Goal: Check status: Check status

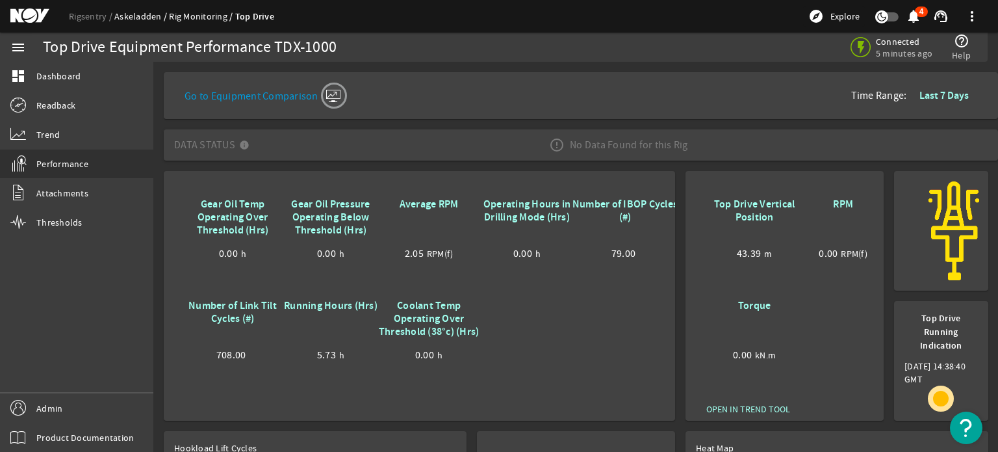
click at [136, 15] on link "Askeladden" at bounding box center [141, 16] width 55 height 12
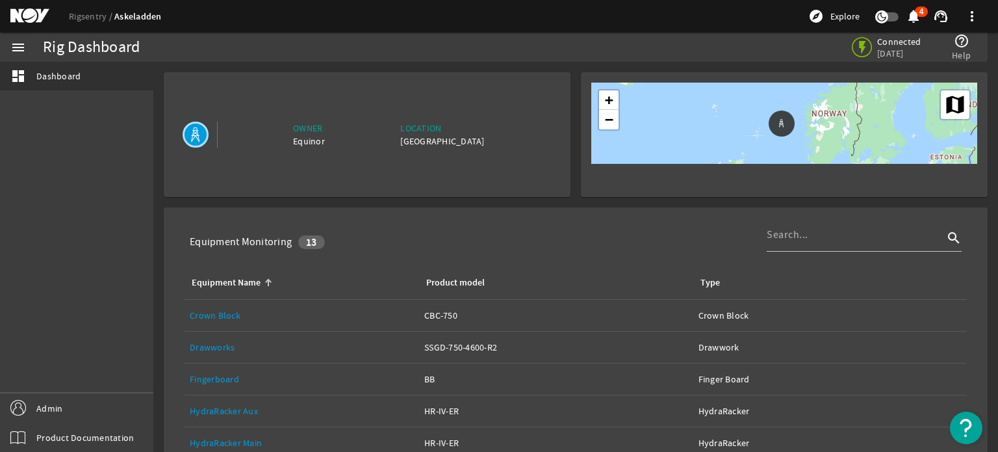
click at [221, 350] on link "Drawworks" at bounding box center [212, 347] width 45 height 12
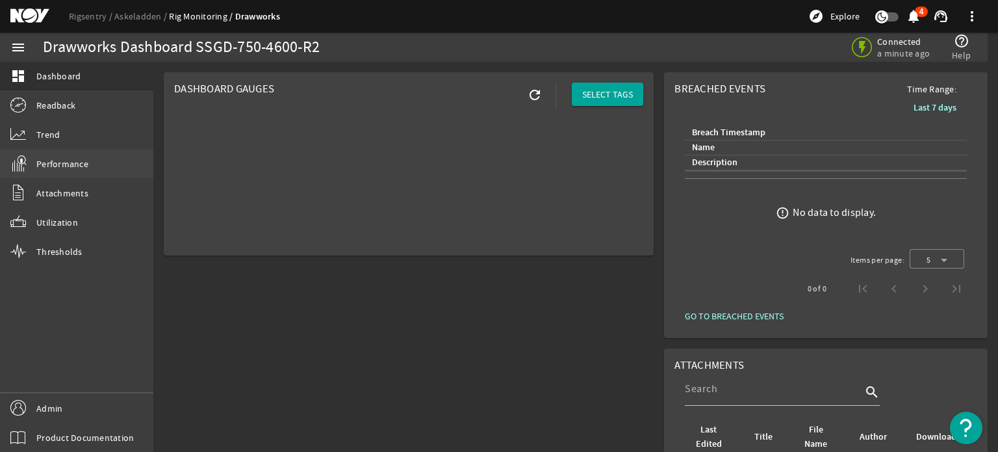
click at [77, 162] on span "Performance" at bounding box center [62, 163] width 52 height 13
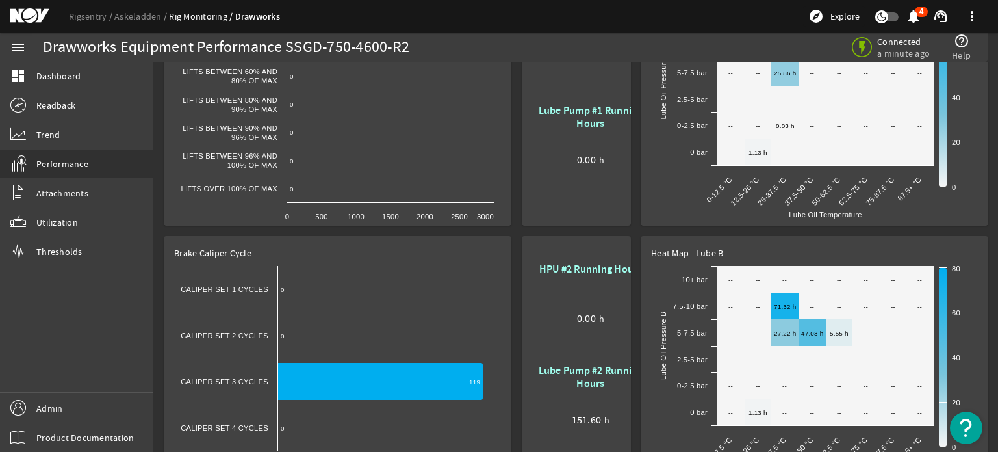
scroll to position [317, 0]
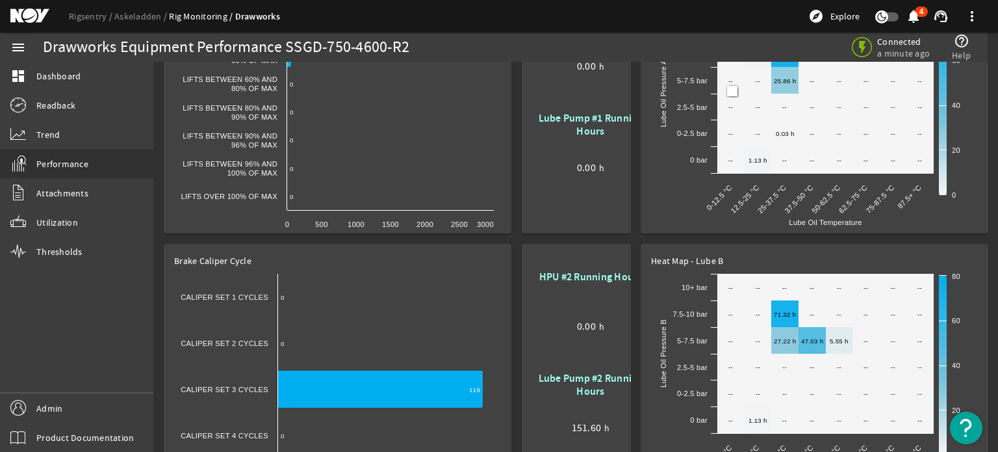
click at [624, 109] on div "Lube Pump #1 Running Hours 0.00 h" at bounding box center [590, 147] width 117 height 77
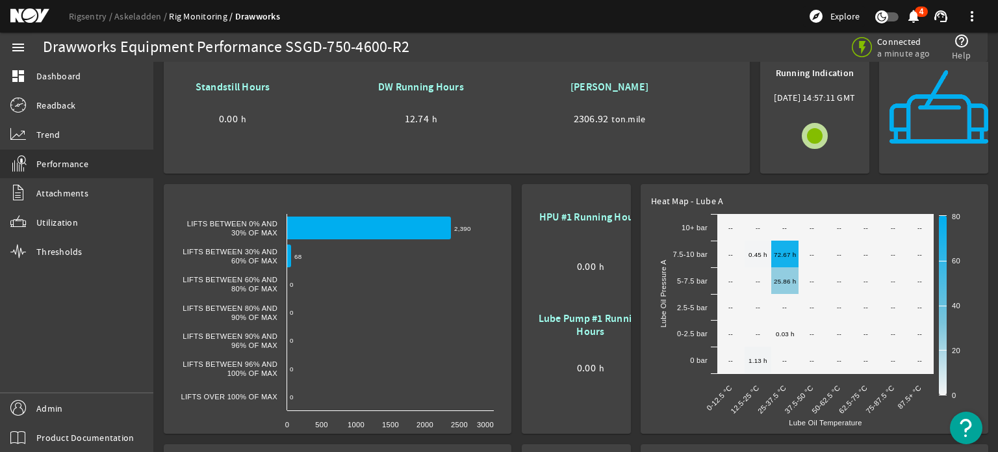
scroll to position [0, 0]
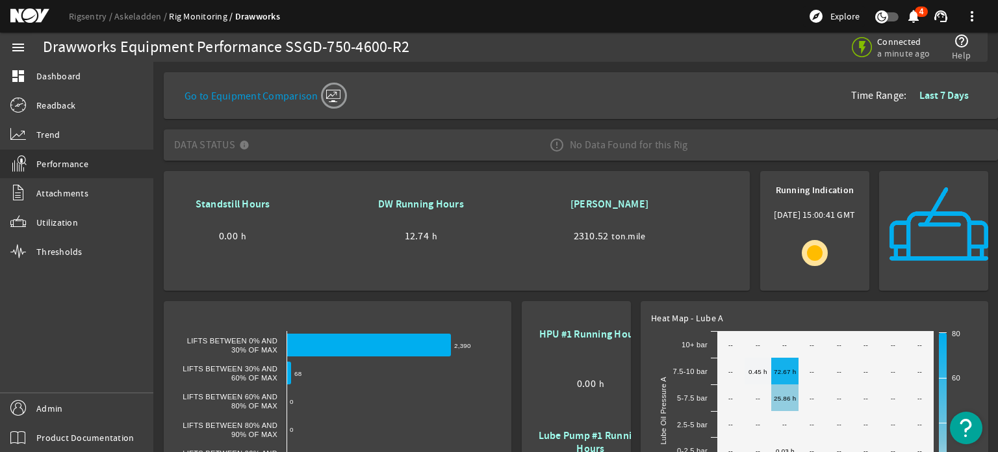
click at [634, 64] on mat-sidenav-content "Drawworks Equipment Performance SSGD-750-4600-R2 Connected a minute ago help_ou…" at bounding box center [575, 257] width 845 height 390
